Goal: Navigation & Orientation: Find specific page/section

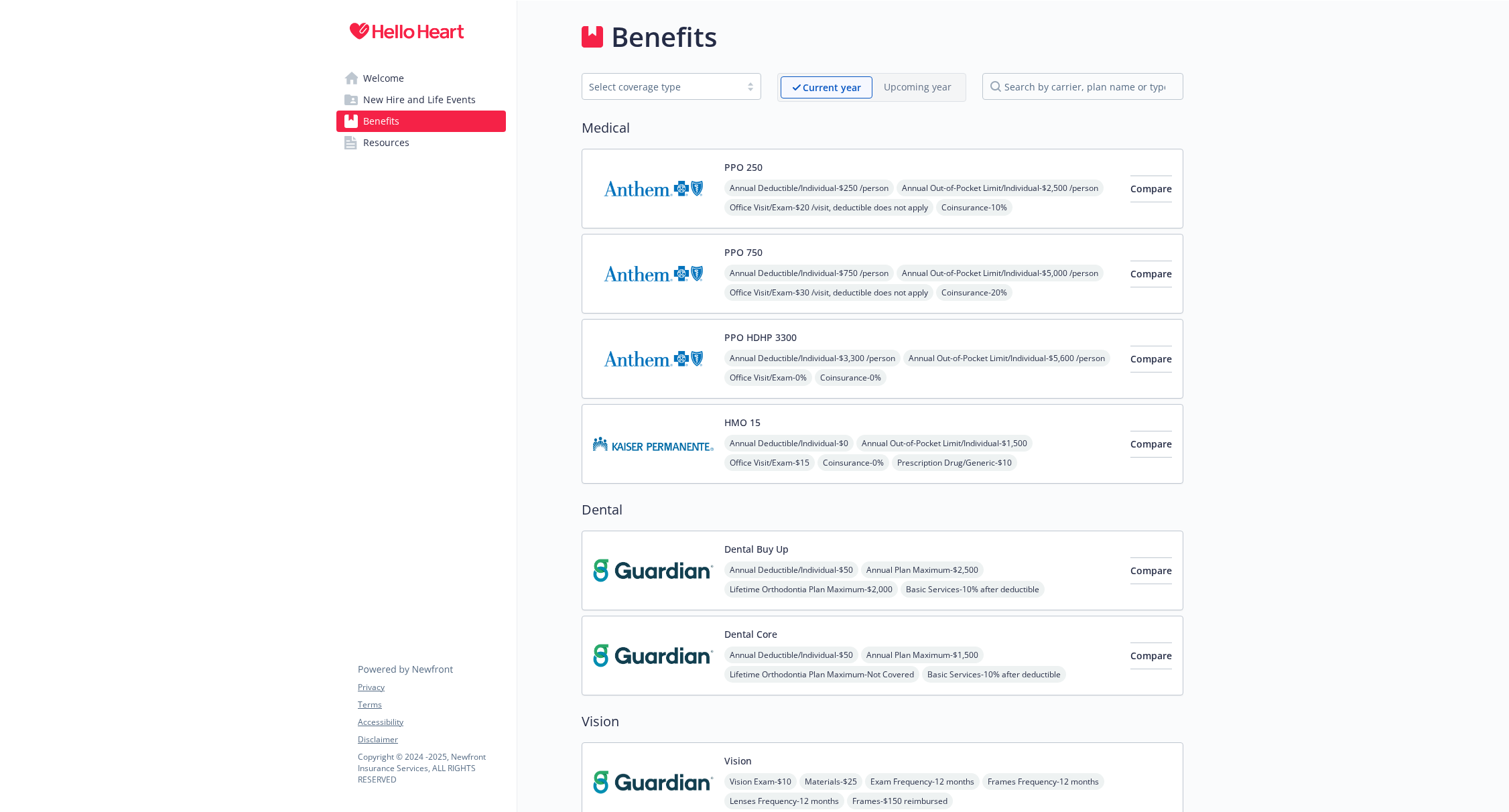
click at [382, 76] on span "Welcome" at bounding box center [384, 78] width 41 height 21
